Goal: Information Seeking & Learning: Learn about a topic

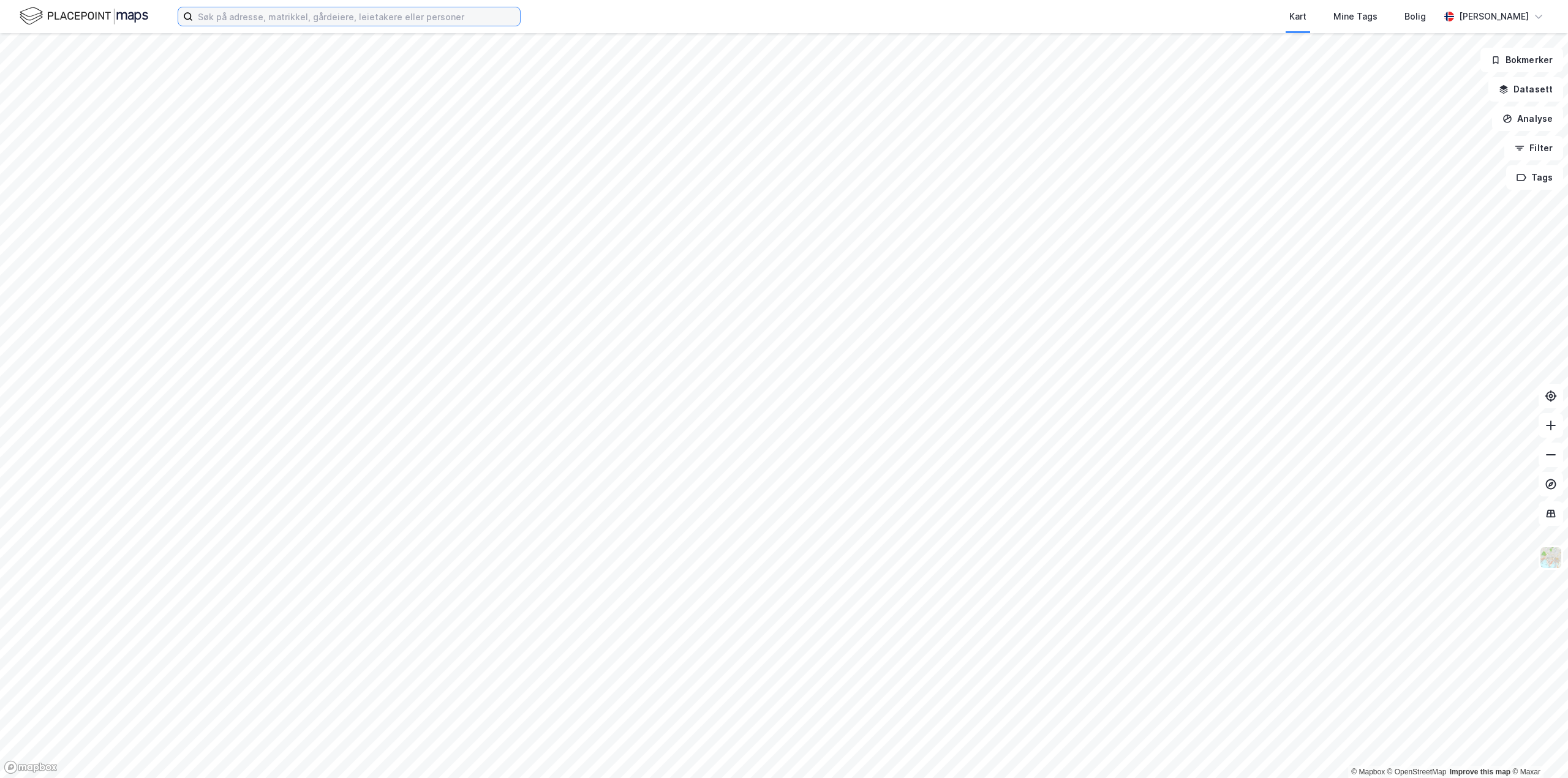
click at [259, 17] on input at bounding box center [356, 17] width 327 height 18
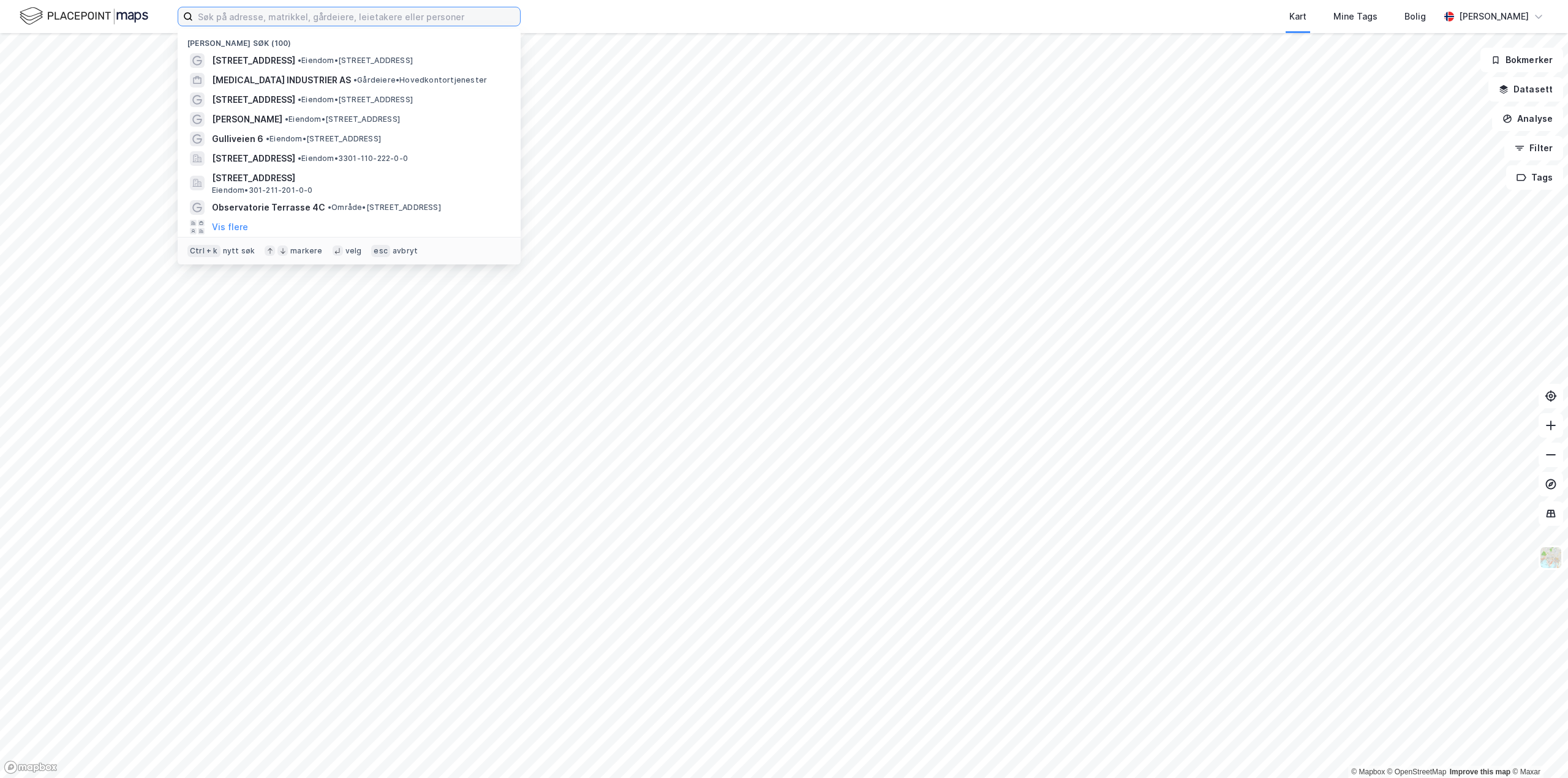
paste input "82 i Mathopen"
type input "82 i Mathopen"
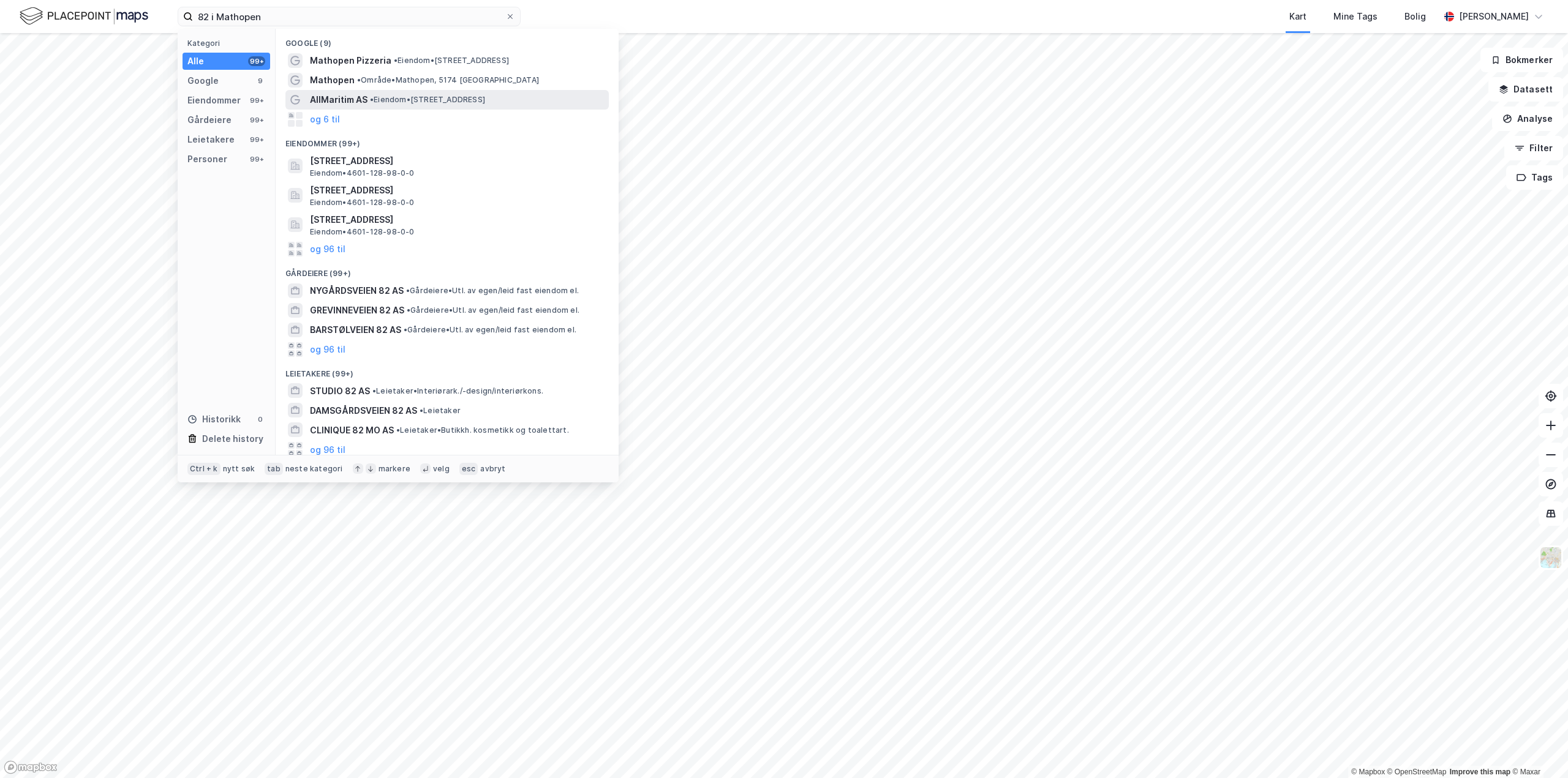
click at [440, 101] on span "• Eiendom • [STREET_ADDRESS]" at bounding box center [427, 99] width 115 height 10
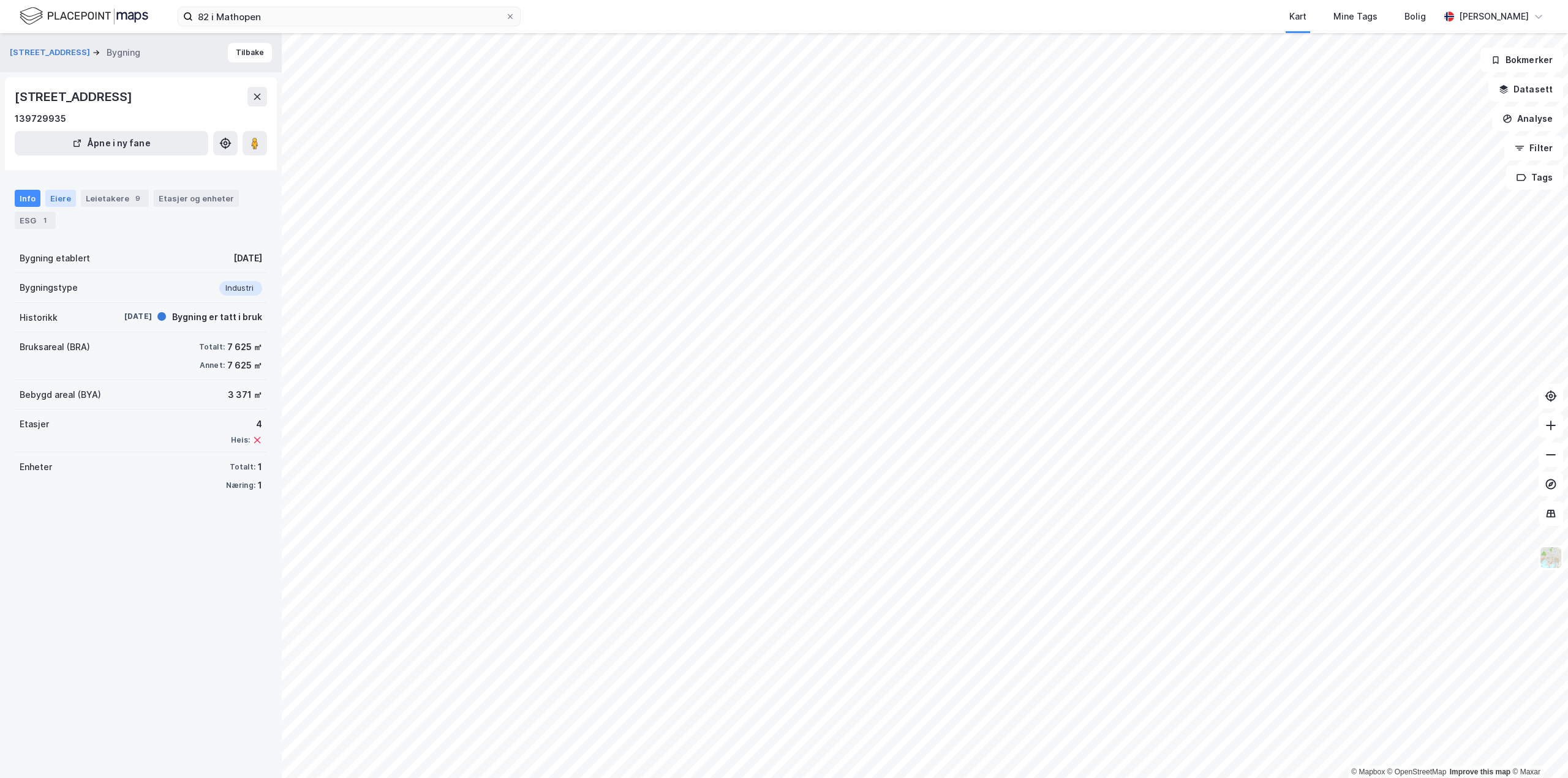
click at [62, 202] on div "Eiere" at bounding box center [60, 198] width 30 height 17
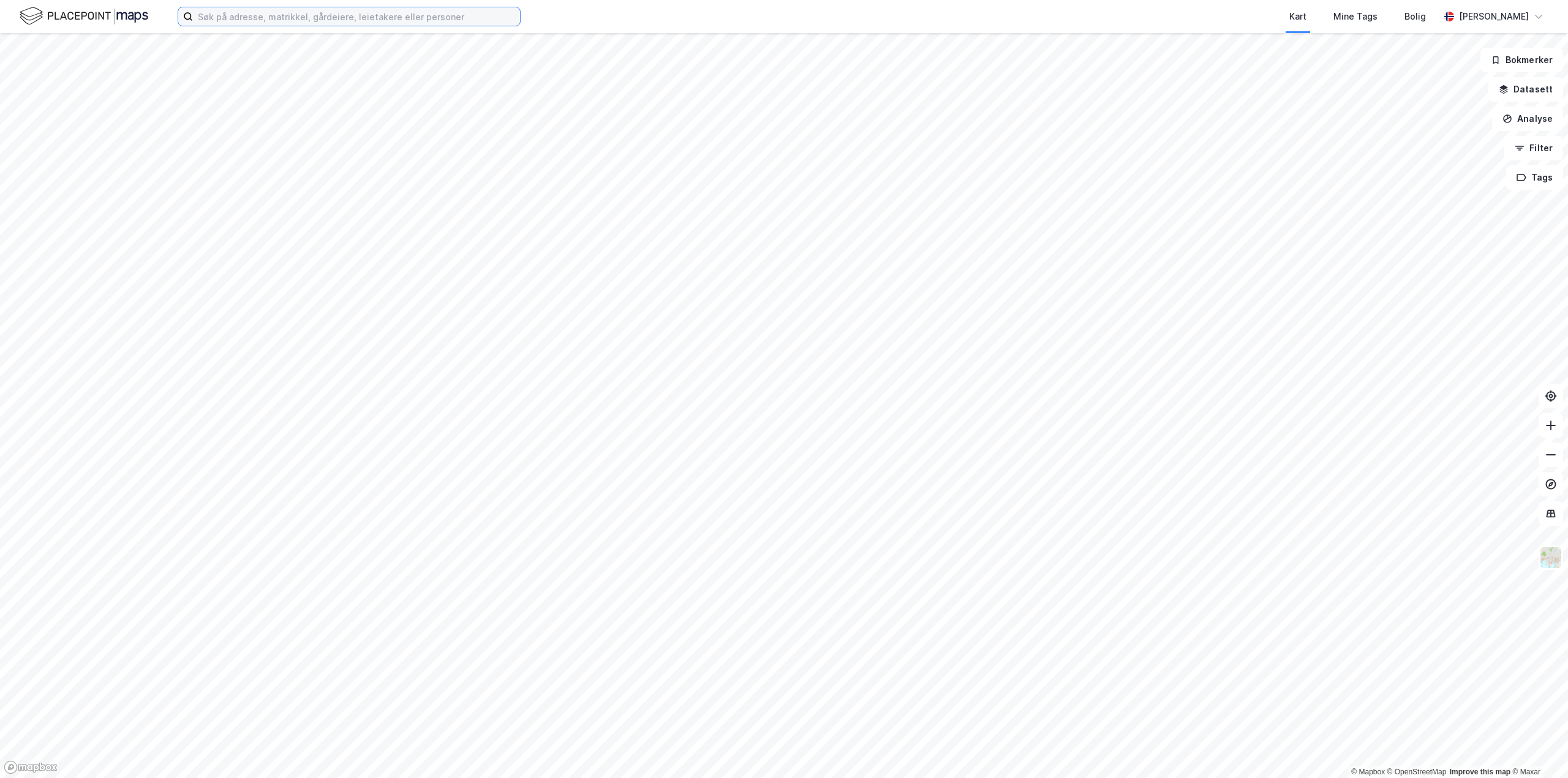
click at [258, 12] on input at bounding box center [356, 17] width 327 height 18
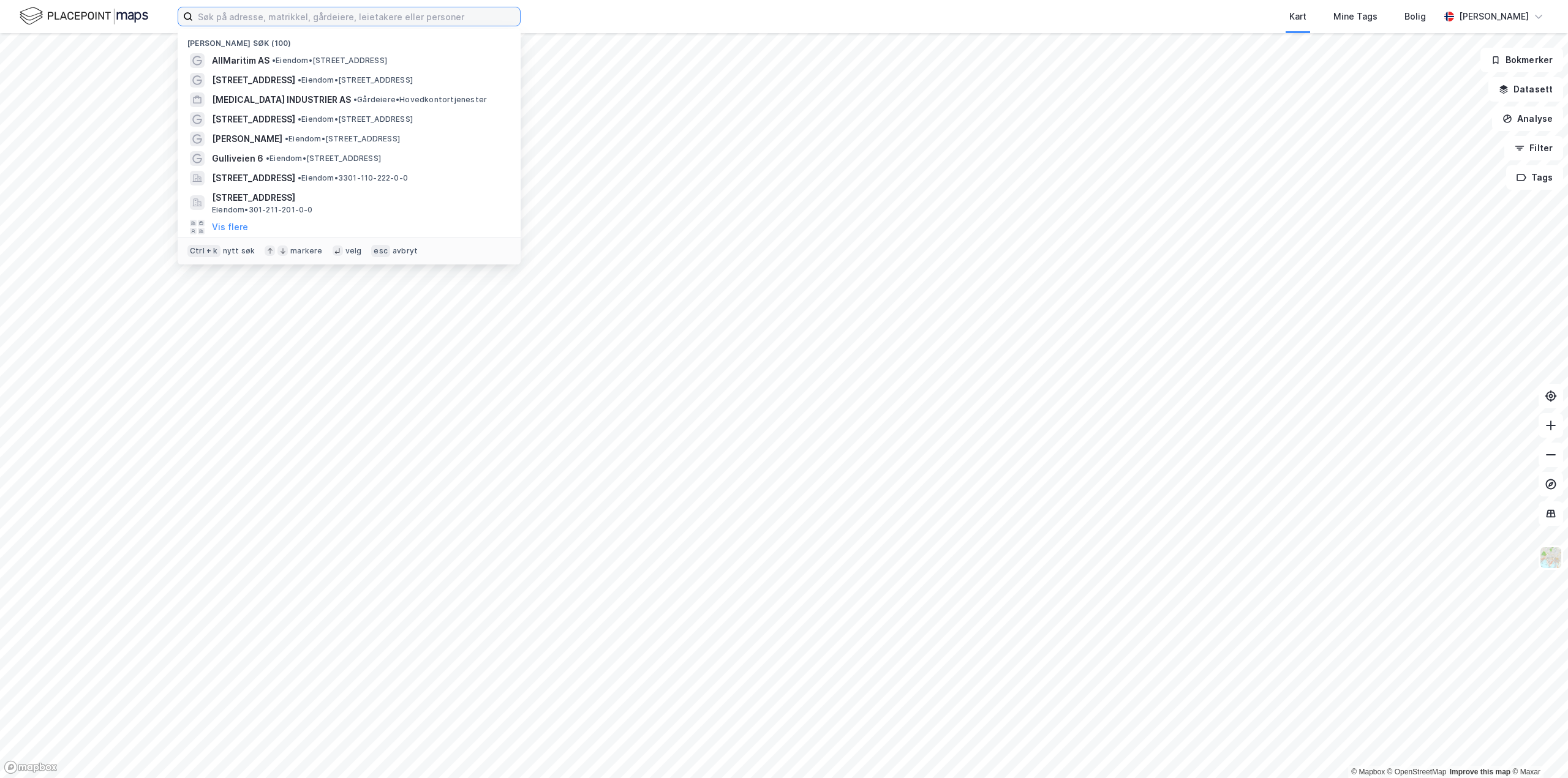
paste input "Hillerenveien 82 i Mathopen"
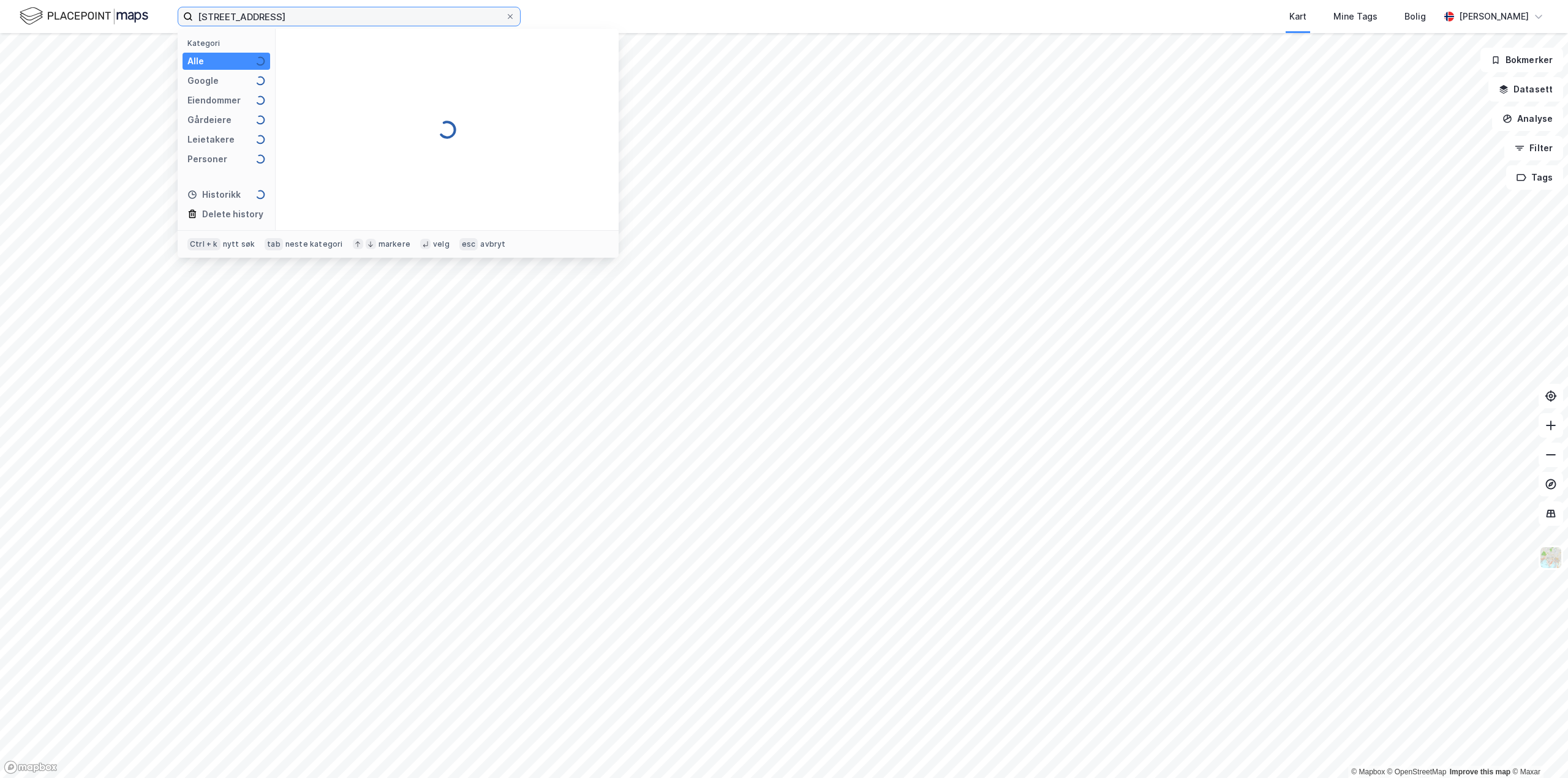
type input "Hillerenveien 82 i Mathopen"
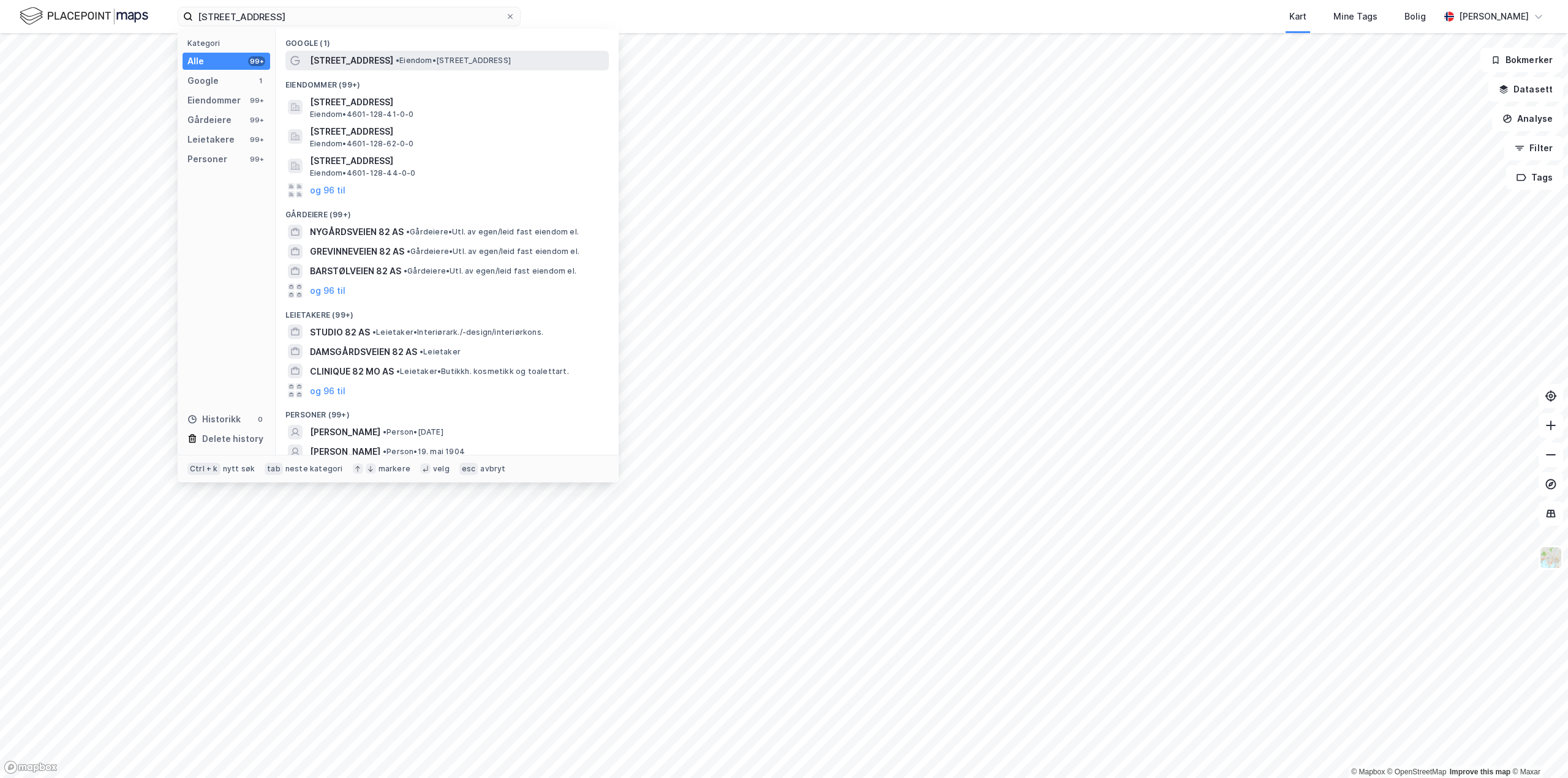
click at [414, 58] on span "• Eiendom • [STREET_ADDRESS]" at bounding box center [453, 61] width 115 height 10
